Goal: Find specific page/section

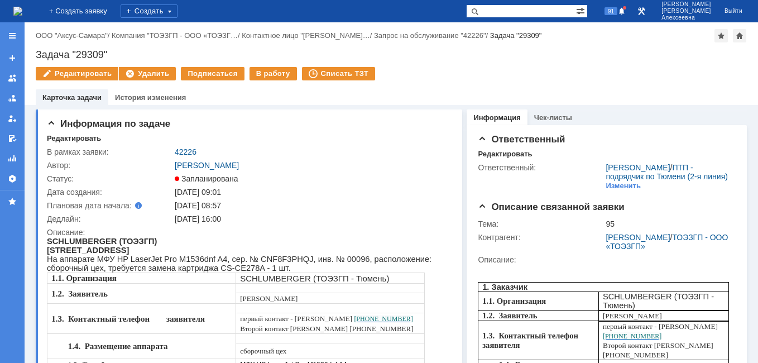
click at [22, 16] on img at bounding box center [17, 11] width 9 height 9
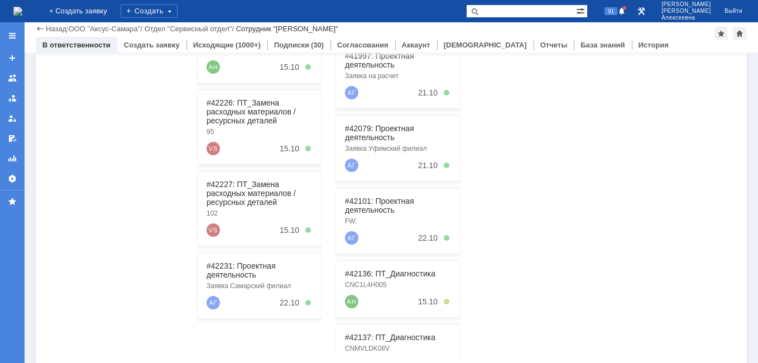
scroll to position [279, 0]
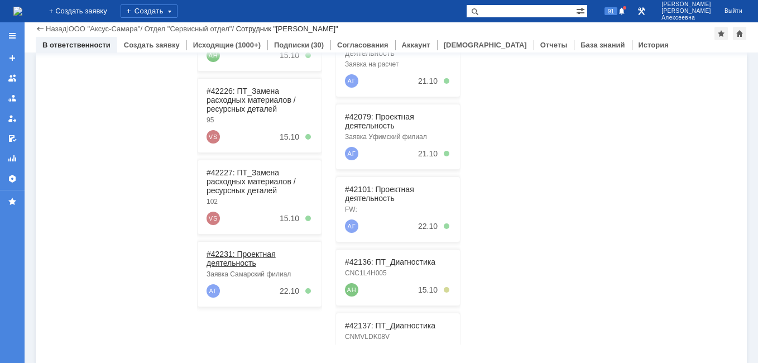
click at [236, 257] on link "#42231: Проектная деятельность" at bounding box center [240, 258] width 69 height 18
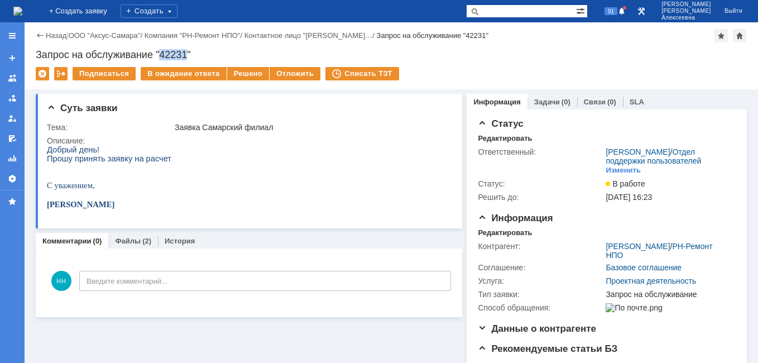
drag, startPoint x: 184, startPoint y: 55, endPoint x: 163, endPoint y: 57, distance: 21.3
click at [163, 57] on div "Запрос на обслуживание "42231"" at bounding box center [391, 54] width 711 height 11
copy div "42231"
click at [127, 243] on link "Файлы" at bounding box center [128, 241] width 26 height 8
